Goal: Task Accomplishment & Management: Manage account settings

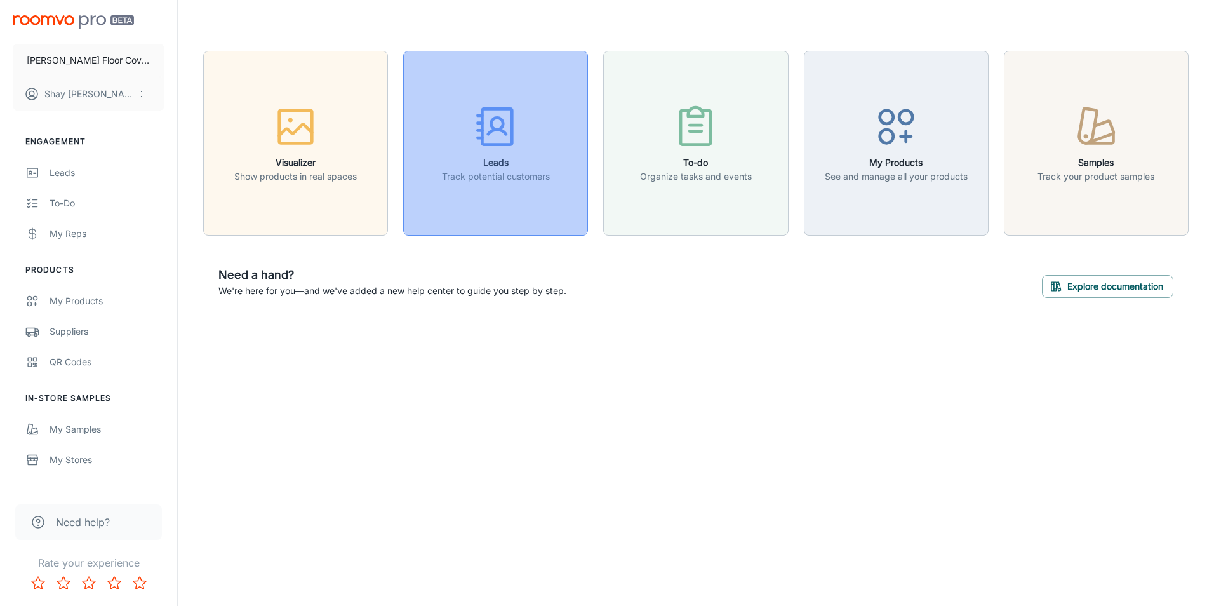
click at [529, 143] on div "button" at bounding box center [496, 129] width 108 height 53
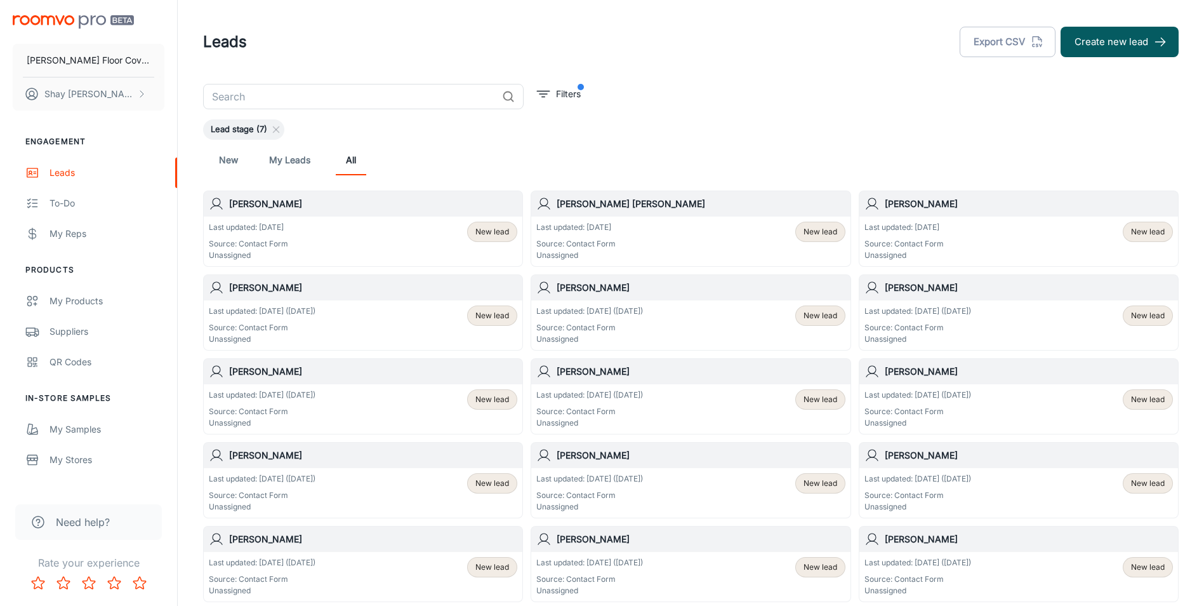
click at [428, 321] on div "Last updated: [DATE] ([DATE]) Source: Contact Form Unassigned New lead" at bounding box center [363, 324] width 308 height 39
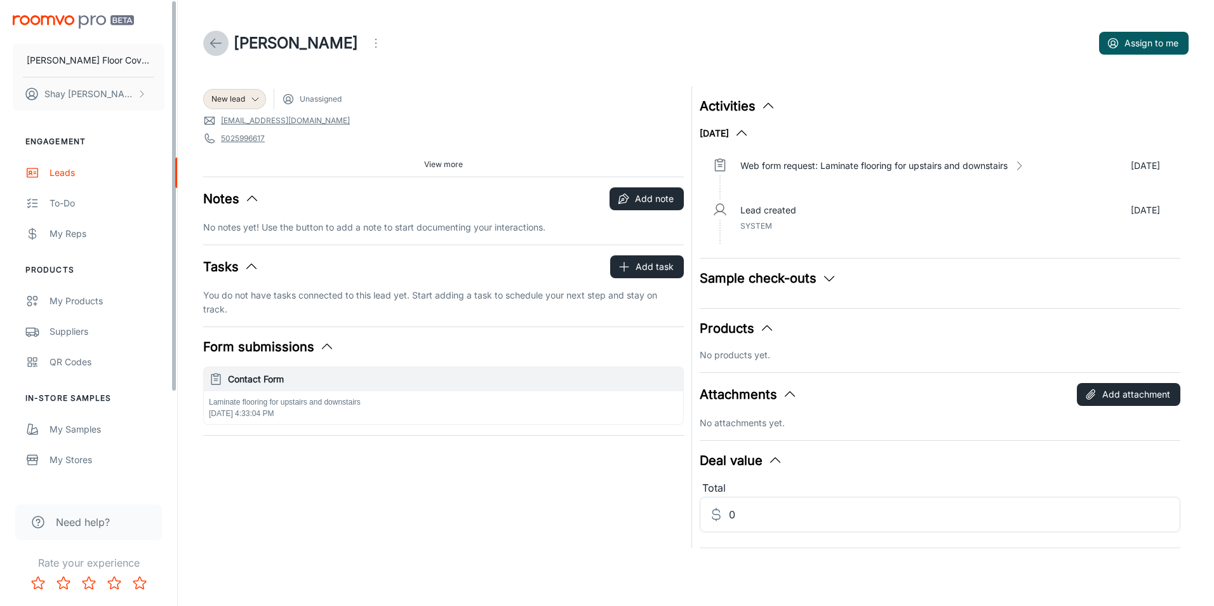
click at [215, 41] on icon at bounding box center [215, 43] width 15 height 15
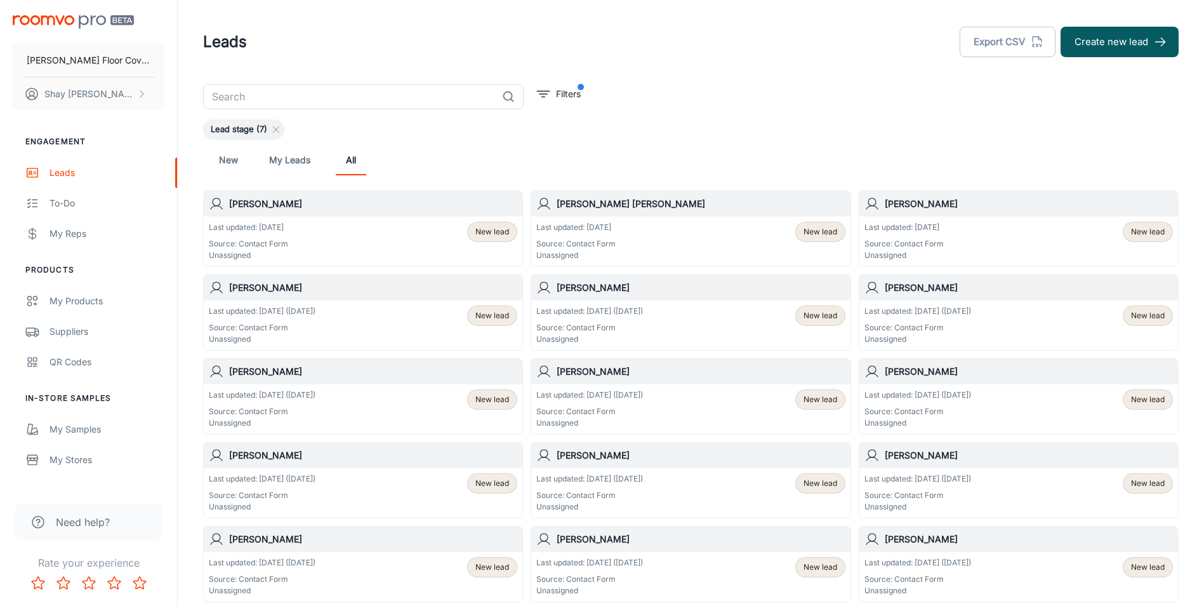
click at [930, 237] on div "Last updated: [DATE] Source: Contact Form Unassigned" at bounding box center [903, 241] width 79 height 39
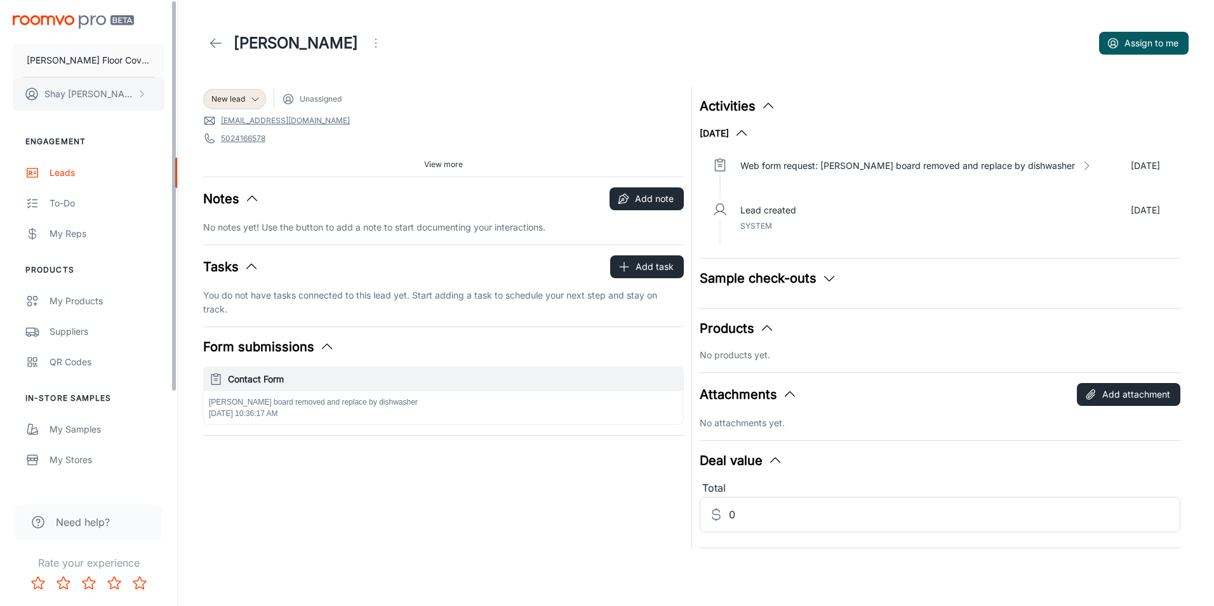
click at [81, 88] on p "[PERSON_NAME]" at bounding box center [88, 94] width 89 height 14
click at [213, 116] on li "Log out" at bounding box center [198, 115] width 68 height 22
